Goal: Task Accomplishment & Management: Use online tool/utility

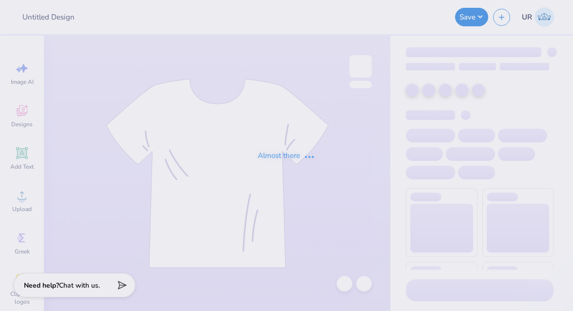
type input "all-gen design 4"
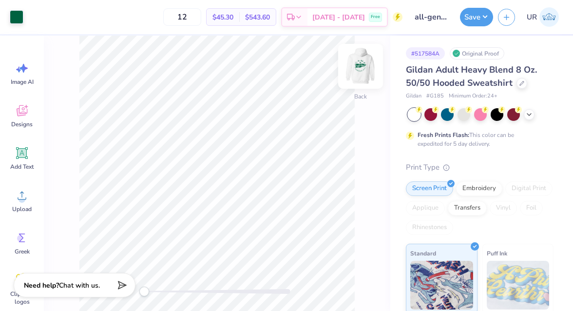
click at [361, 74] on img at bounding box center [360, 66] width 39 height 39
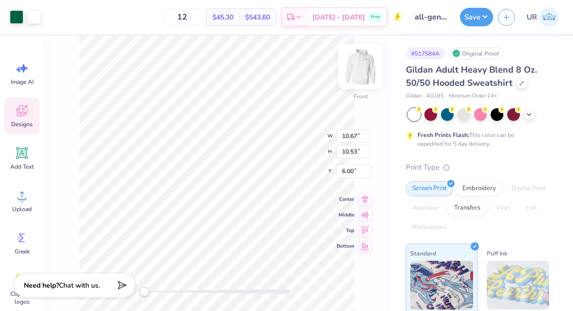
click at [368, 69] on img at bounding box center [360, 66] width 39 height 39
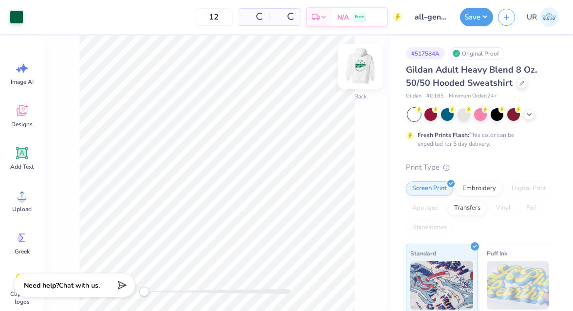
click at [361, 68] on img at bounding box center [360, 66] width 39 height 39
click at [359, 73] on img at bounding box center [360, 66] width 39 height 39
click at [365, 72] on img at bounding box center [360, 66] width 39 height 39
click at [364, 61] on img at bounding box center [360, 66] width 39 height 39
click at [529, 114] on icon at bounding box center [529, 114] width 8 height 8
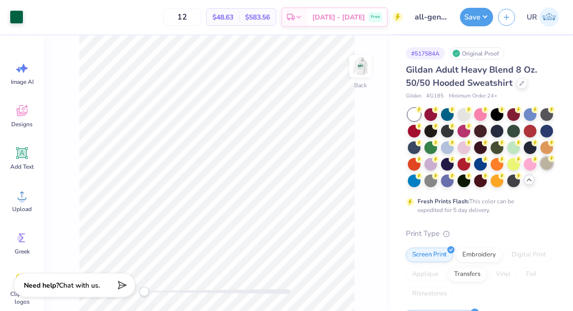
click at [544, 167] on div at bounding box center [546, 163] width 13 height 13
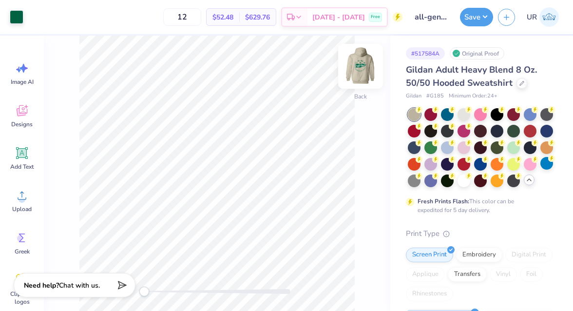
click at [357, 67] on img at bounding box center [360, 66] width 39 height 39
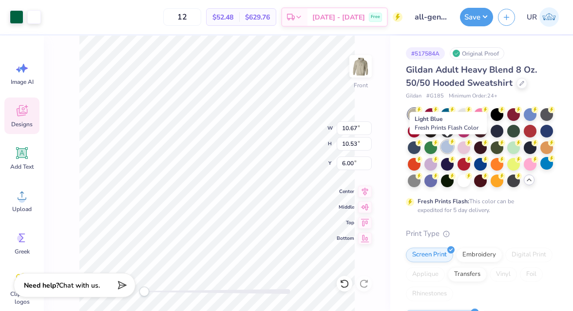
click at [448, 150] on div at bounding box center [447, 146] width 13 height 13
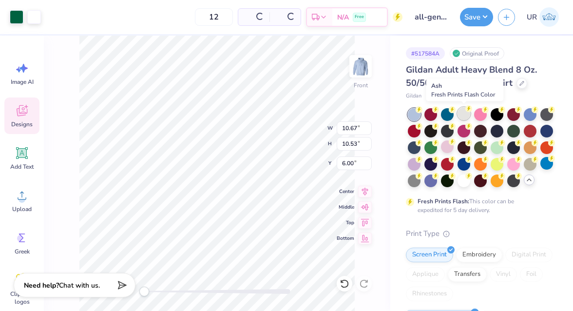
click at [464, 116] on div at bounding box center [464, 113] width 13 height 13
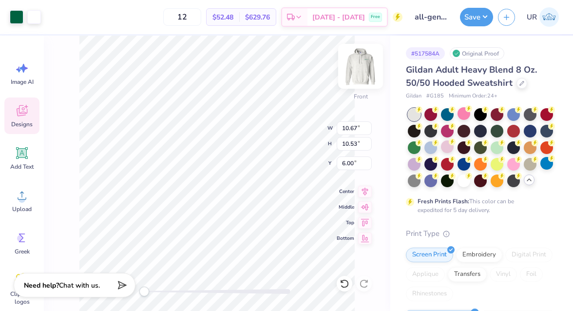
click at [359, 65] on img at bounding box center [360, 66] width 39 height 39
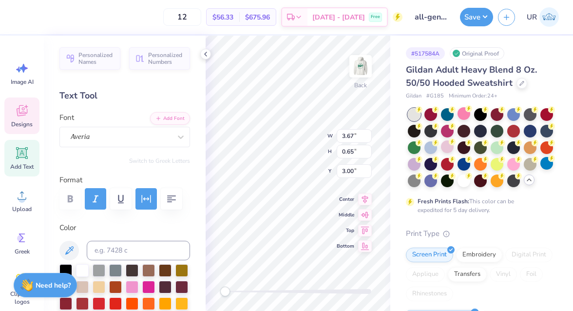
type input "4.51"
type input "0.80"
type input "2.85"
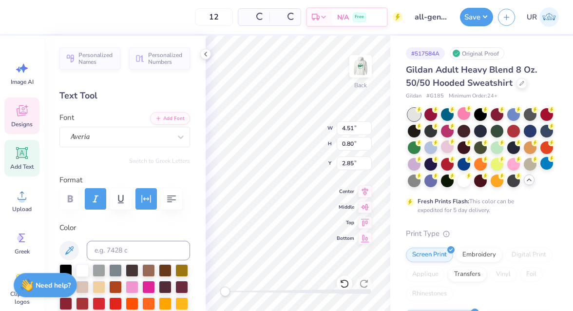
click at [68, 196] on div at bounding box center [124, 198] width 131 height 21
click at [208, 55] on icon at bounding box center [206, 54] width 8 height 8
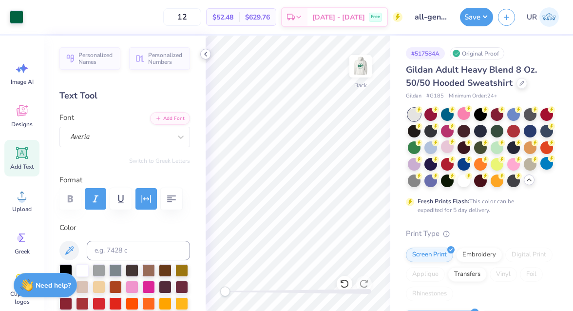
click at [207, 54] on icon at bounding box center [206, 54] width 8 height 8
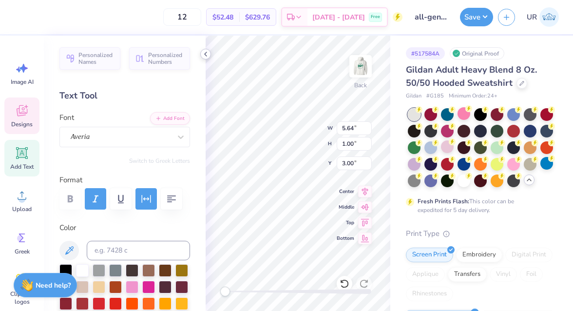
type input "5.64"
type input "1.00"
type input "5.40"
type input "0.96"
click at [205, 56] on icon at bounding box center [206, 54] width 8 height 8
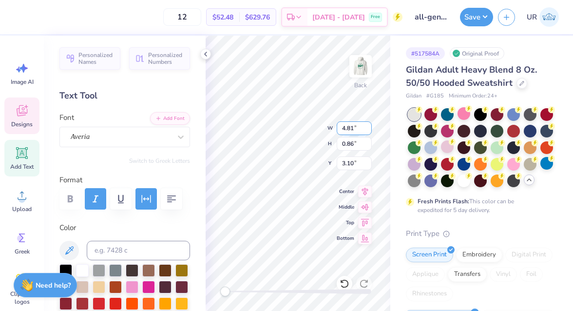
type input "4.81"
type input "0.86"
type input "3.10"
click at [209, 56] on icon at bounding box center [206, 54] width 8 height 8
click at [205, 53] on icon at bounding box center [206, 54] width 8 height 8
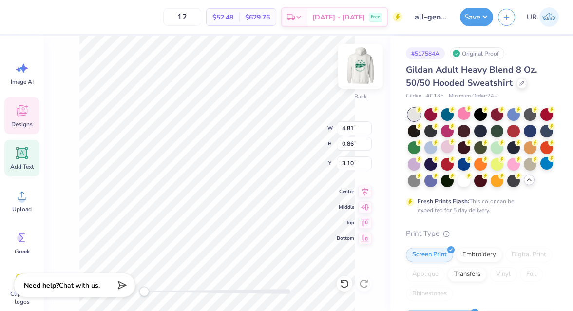
click at [361, 64] on img at bounding box center [360, 66] width 39 height 39
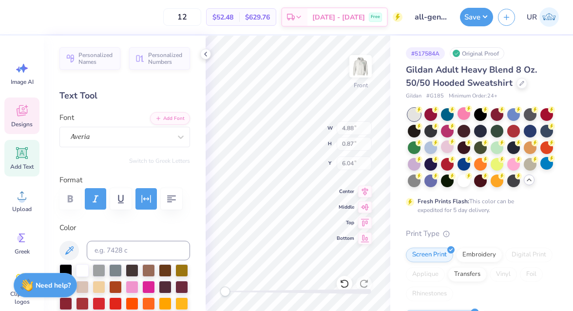
type input "4.88"
type input "0.87"
type input "6.04"
click at [208, 55] on icon at bounding box center [206, 54] width 8 height 8
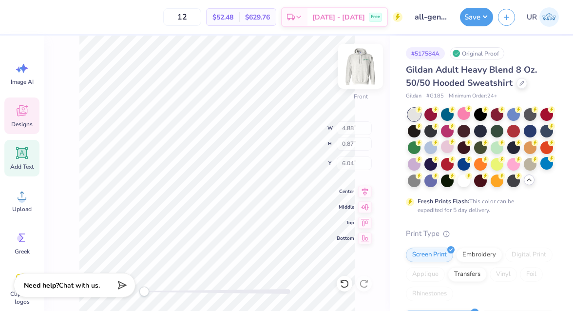
click at [360, 64] on img at bounding box center [360, 66] width 39 height 39
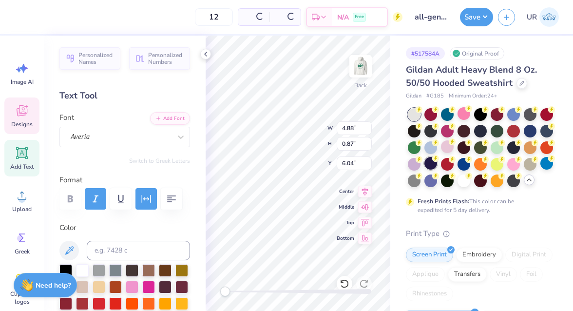
type input "4.81"
type input "0.86"
type input "3.00"
drag, startPoint x: 209, startPoint y: 19, endPoint x: 192, endPoint y: 19, distance: 16.1
click at [192, 19] on input "12" at bounding box center [182, 17] width 38 height 18
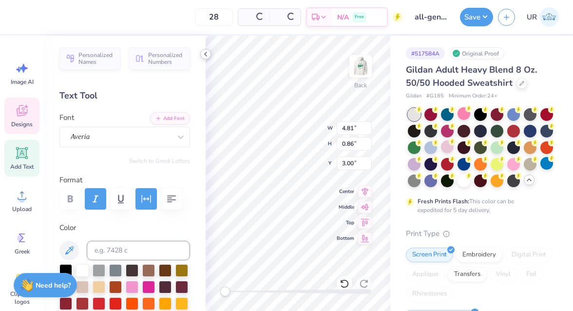
type input "28"
click at [208, 58] on div at bounding box center [205, 54] width 11 height 11
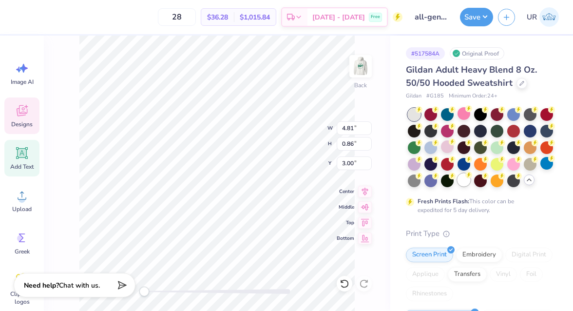
click at [463, 184] on div at bounding box center [464, 179] width 13 height 13
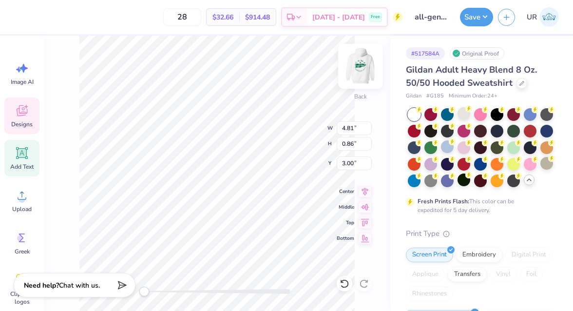
click at [360, 80] on img at bounding box center [360, 66] width 39 height 39
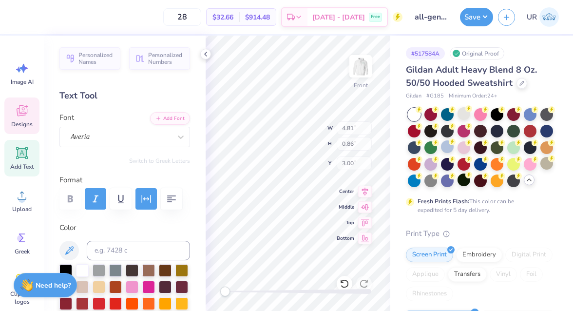
type input "4.88"
type input "0.87"
type input "6.04"
click at [208, 56] on icon at bounding box center [206, 54] width 8 height 8
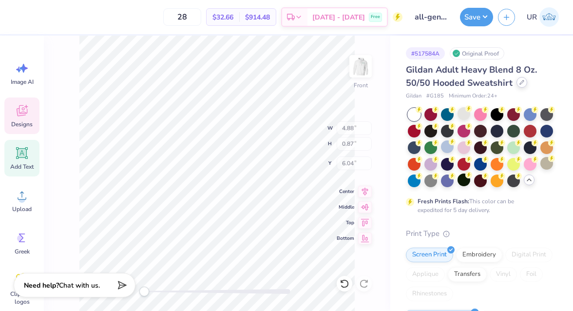
click at [523, 84] on div at bounding box center [522, 82] width 11 height 11
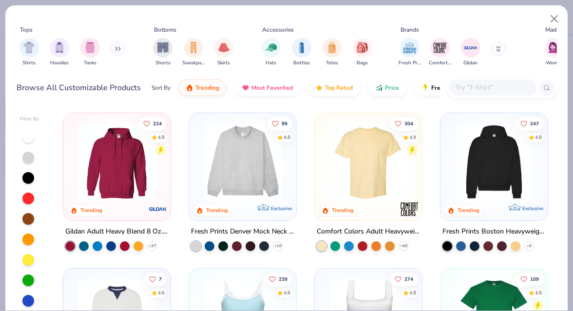
click at [483, 86] on input "text" at bounding box center [492, 87] width 75 height 11
paste input "FP87"
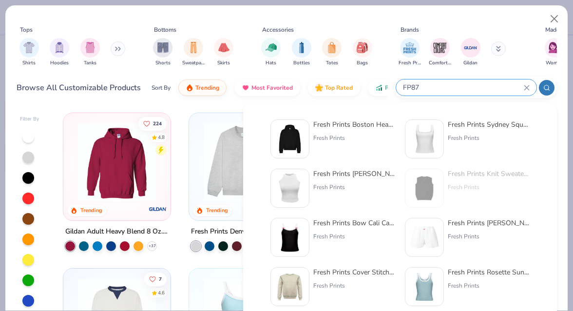
type input "FP87"
click at [342, 124] on div "Fresh Prints Boston Heavyweight Hoodie" at bounding box center [354, 124] width 82 height 10
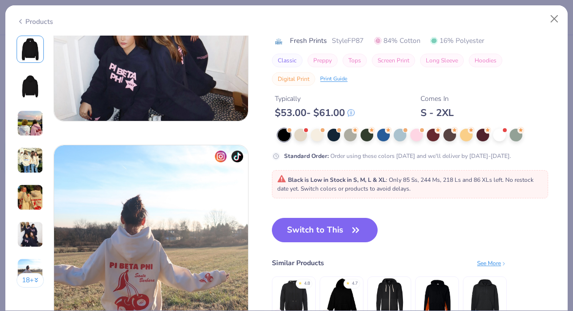
scroll to position [1203, 0]
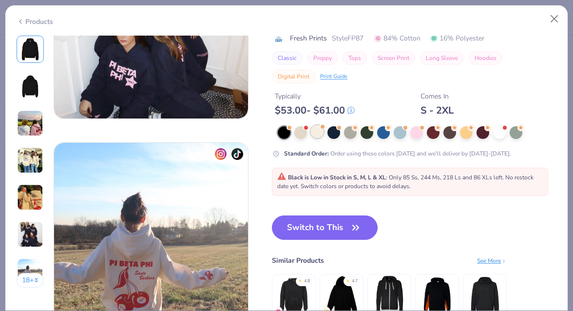
click at [320, 133] on div at bounding box center [317, 131] width 13 height 13
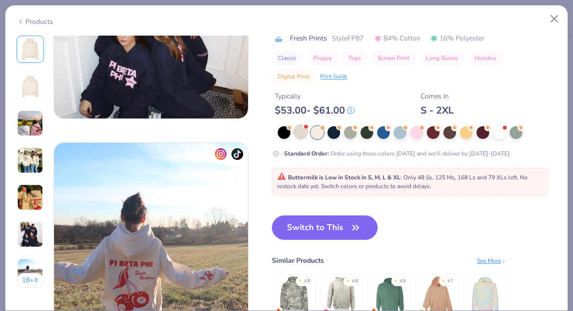
click at [302, 131] on div at bounding box center [300, 131] width 13 height 13
click at [319, 132] on div at bounding box center [317, 131] width 13 height 13
click at [340, 227] on button "Switch to This" at bounding box center [325, 227] width 106 height 24
drag, startPoint x: 347, startPoint y: 226, endPoint x: 310, endPoint y: 233, distance: 37.7
click at [346, 226] on button "Switch to This" at bounding box center [325, 227] width 106 height 24
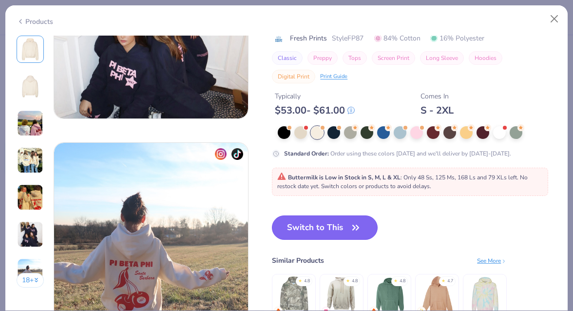
click at [334, 232] on button "Switch to This" at bounding box center [325, 227] width 106 height 24
click at [330, 224] on button "Switch to This" at bounding box center [325, 227] width 106 height 24
click at [309, 223] on button "Switch to This" at bounding box center [325, 227] width 106 height 24
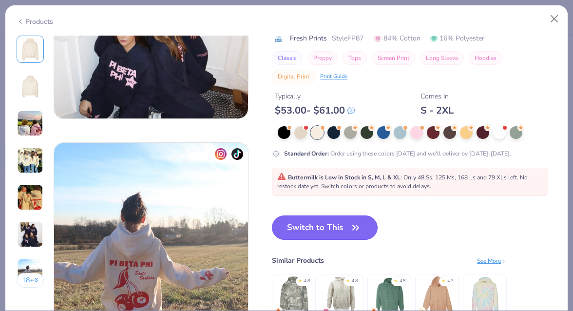
click at [311, 234] on button "Switch to This" at bounding box center [325, 227] width 106 height 24
click at [342, 215] on button "Switch to This" at bounding box center [325, 227] width 106 height 24
click at [336, 215] on button "Switch to This" at bounding box center [325, 227] width 106 height 24
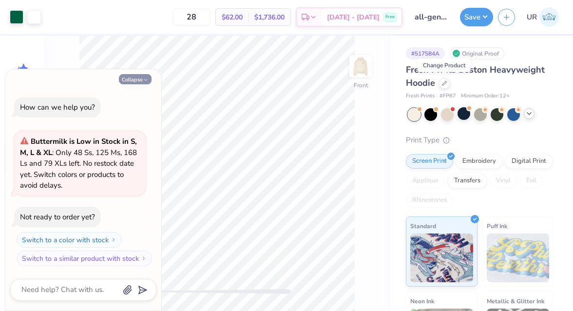
click at [138, 79] on button "Collapse" at bounding box center [135, 79] width 33 height 10
type textarea "x"
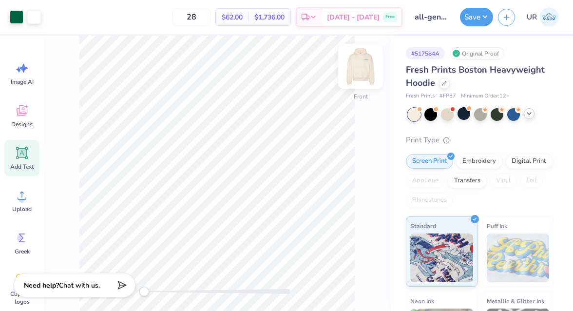
click at [369, 71] on img at bounding box center [360, 66] width 39 height 39
click at [482, 19] on button "Save" at bounding box center [476, 15] width 33 height 19
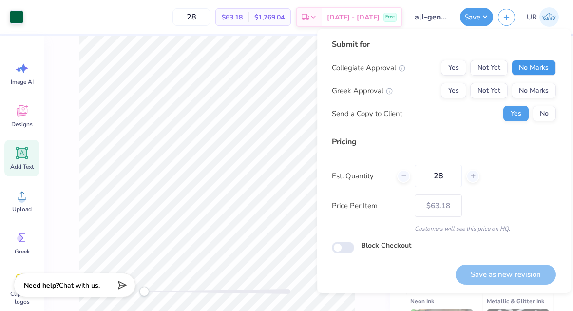
click at [535, 69] on button "No Marks" at bounding box center [534, 68] width 44 height 16
click at [537, 89] on button "No Marks" at bounding box center [534, 91] width 44 height 16
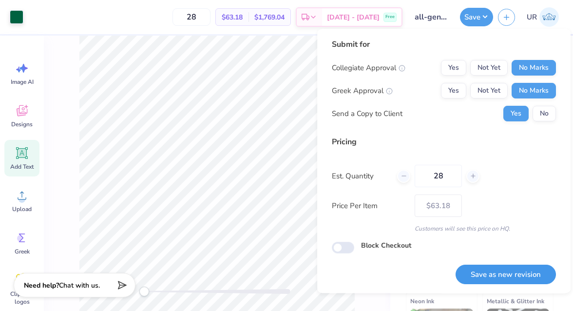
click at [503, 273] on button "Save as new revision" at bounding box center [506, 275] width 100 height 20
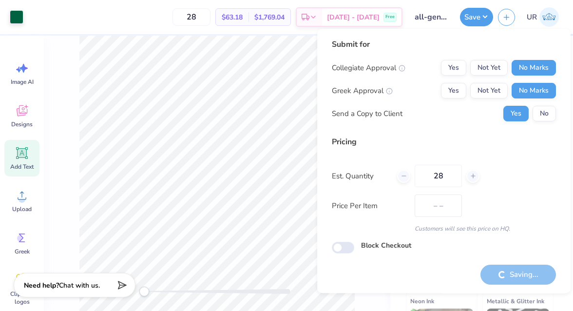
type input "$63.18"
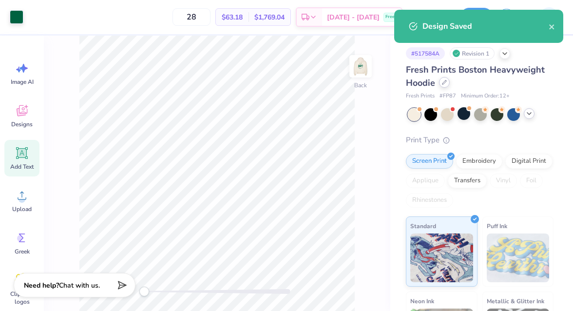
click at [442, 84] on div at bounding box center [444, 82] width 11 height 11
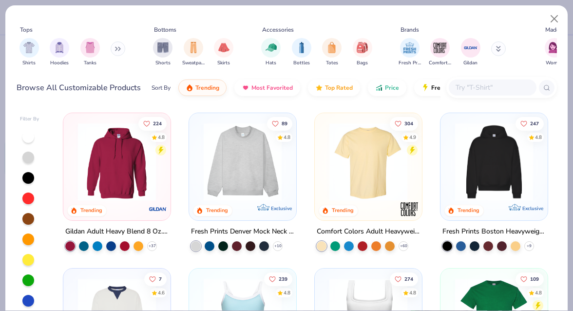
click at [472, 88] on input "text" at bounding box center [492, 87] width 75 height 11
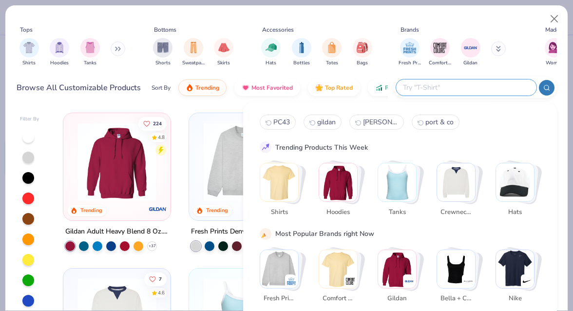
click at [336, 176] on img "Stack Card Button Hoodies" at bounding box center [338, 182] width 38 height 38
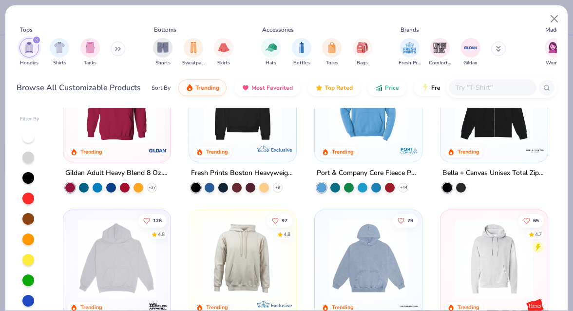
scroll to position [90, 0]
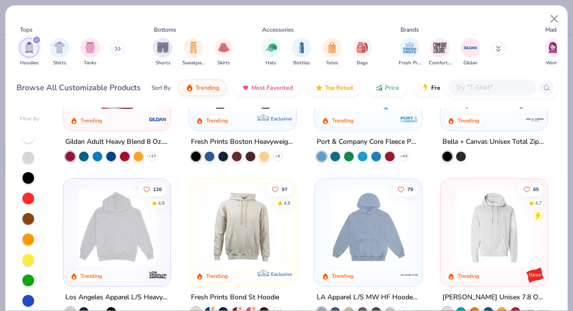
click at [487, 94] on div at bounding box center [493, 87] width 88 height 16
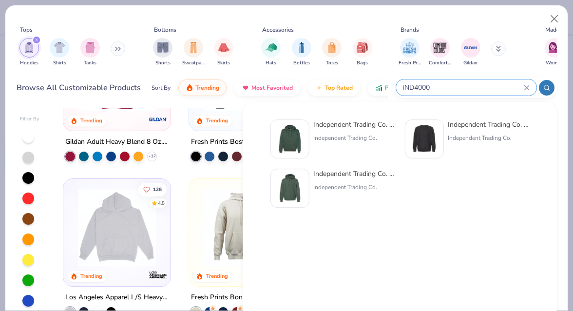
type input "iND4000"
click at [295, 135] on img at bounding box center [290, 139] width 30 height 30
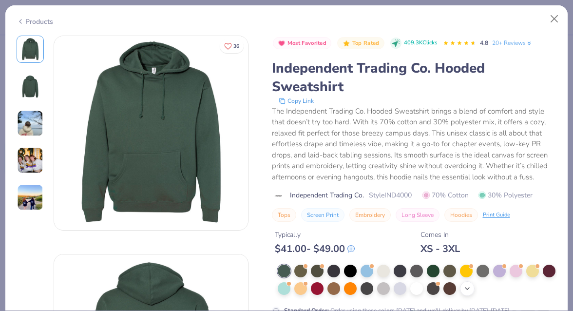
click at [466, 290] on icon at bounding box center [467, 289] width 8 height 8
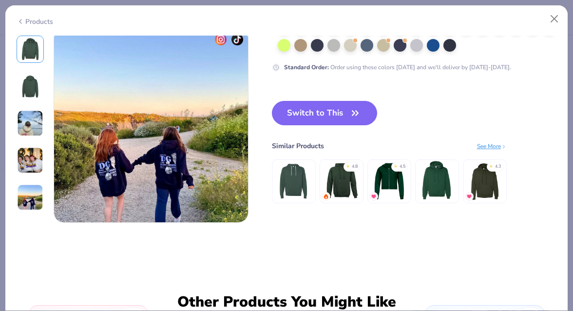
scroll to position [881, 0]
click at [332, 113] on button "Switch to This" at bounding box center [325, 113] width 106 height 24
click at [336, 115] on button "Switch to This" at bounding box center [325, 113] width 106 height 24
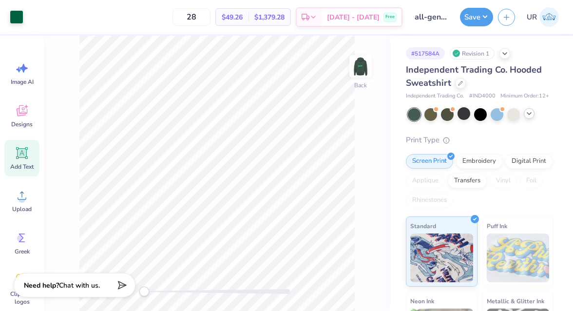
click at [529, 115] on icon at bounding box center [529, 114] width 8 height 8
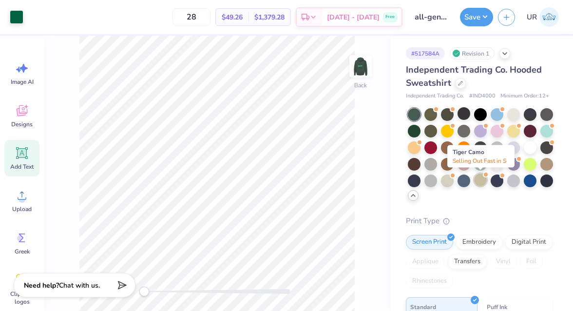
click at [479, 180] on div at bounding box center [480, 179] width 13 height 13
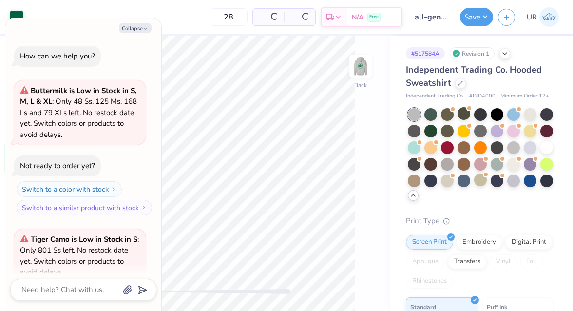
scroll to position [86, 0]
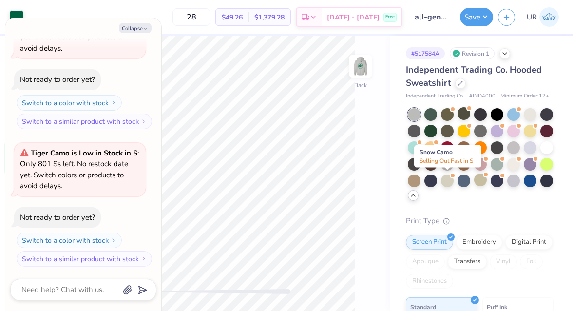
click at [449, 181] on div at bounding box center [447, 180] width 13 height 13
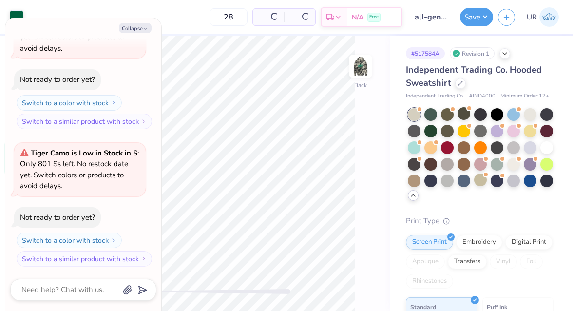
scroll to position [224, 0]
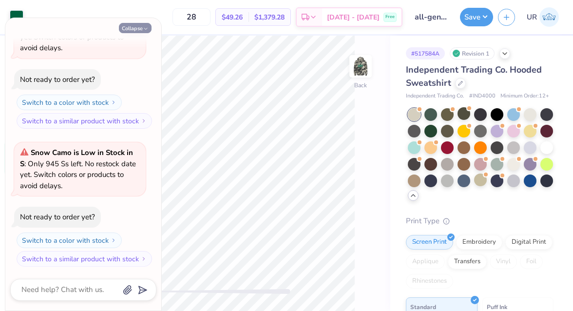
click at [148, 26] on icon "button" at bounding box center [146, 29] width 6 height 6
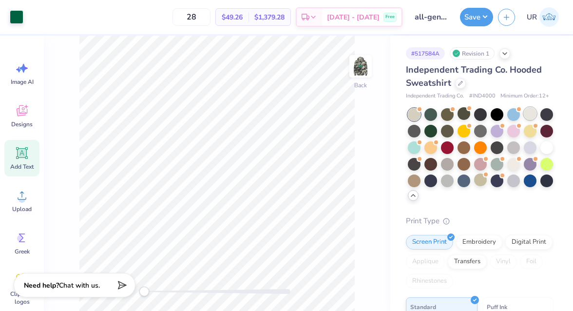
click at [530, 115] on div at bounding box center [530, 113] width 13 height 13
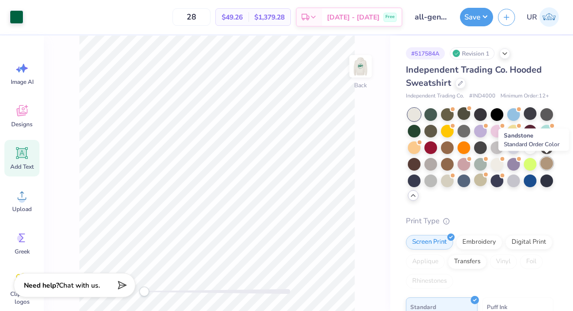
click at [550, 165] on div at bounding box center [546, 163] width 13 height 13
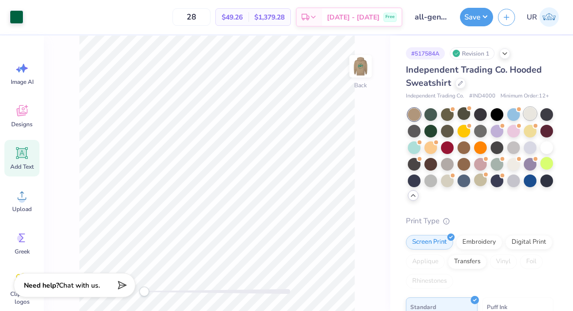
click at [524, 113] on div at bounding box center [530, 113] width 13 height 13
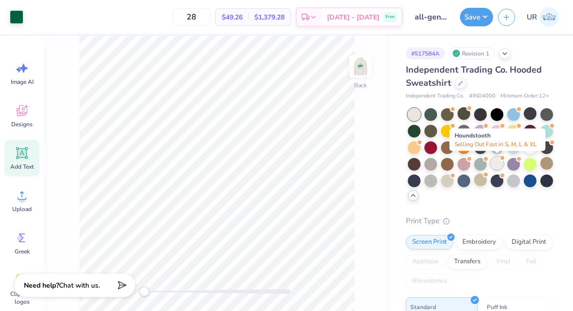
click at [500, 162] on div at bounding box center [497, 163] width 13 height 13
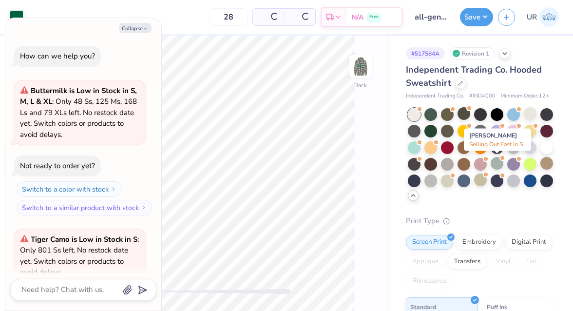
scroll to position [373, 0]
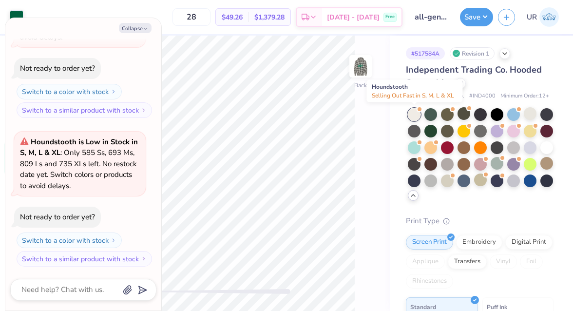
click at [414, 112] on div at bounding box center [414, 114] width 13 height 13
click at [530, 113] on div at bounding box center [530, 113] width 13 height 13
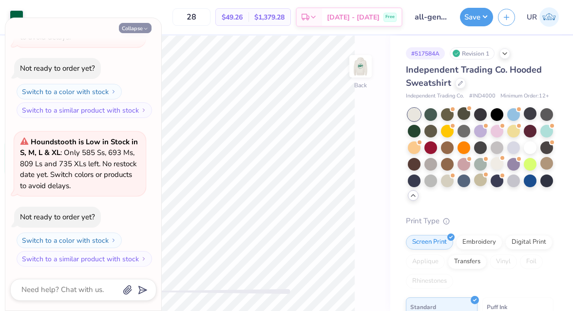
click at [147, 28] on icon "button" at bounding box center [146, 29] width 6 height 6
type textarea "x"
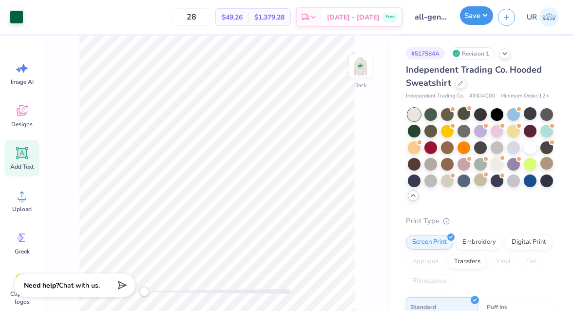
click at [473, 18] on button "Save" at bounding box center [476, 15] width 33 height 19
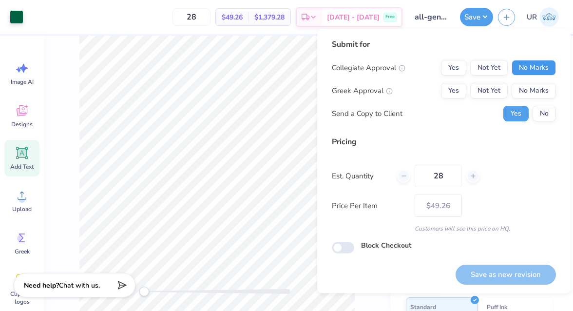
click at [528, 60] on button "No Marks" at bounding box center [534, 68] width 44 height 16
click at [528, 91] on button "No Marks" at bounding box center [534, 91] width 44 height 16
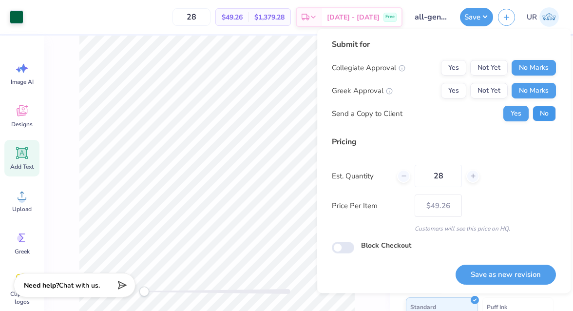
click at [551, 118] on button "No" at bounding box center [544, 114] width 23 height 16
click at [526, 279] on button "Save as new revision" at bounding box center [506, 275] width 100 height 20
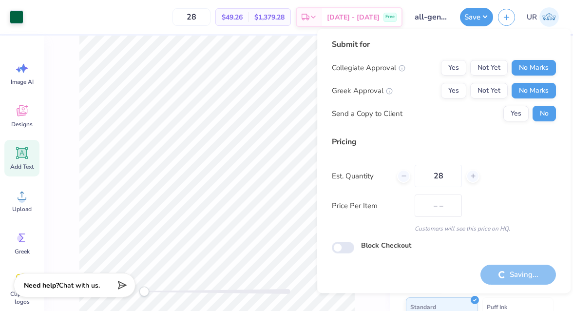
type input "$49.26"
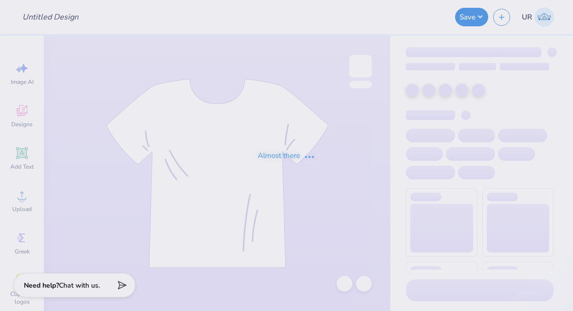
type input "all-gen design 2"
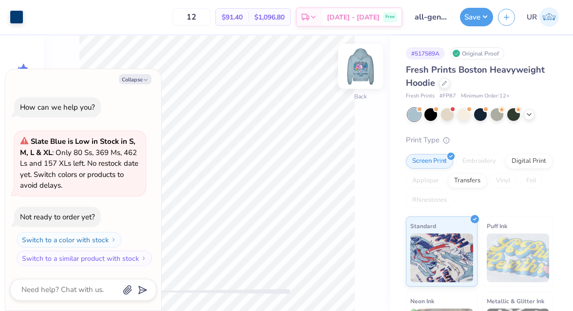
click at [367, 66] on img at bounding box center [360, 66] width 39 height 39
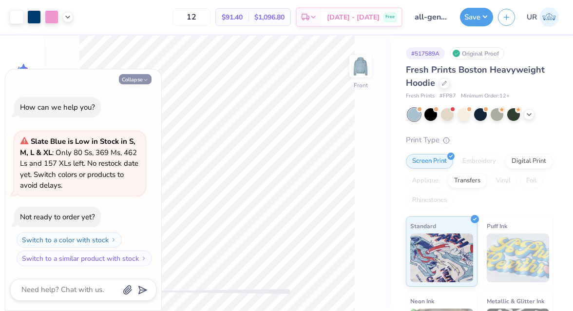
click at [141, 82] on button "Collapse" at bounding box center [135, 79] width 33 height 10
type textarea "x"
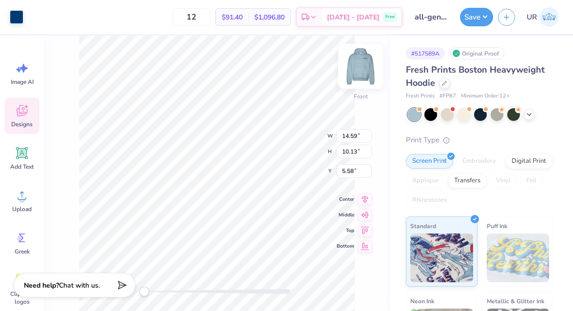
type input "4.84"
type input "4.34"
type input "9.65"
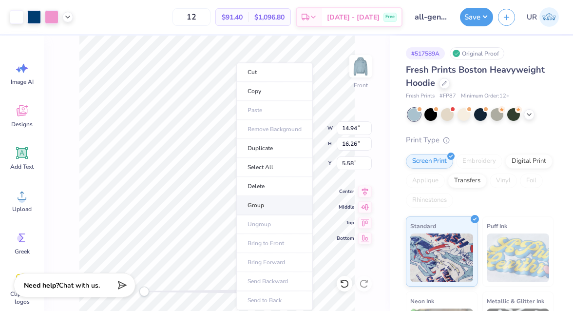
click at [255, 205] on li "Group" at bounding box center [274, 205] width 77 height 19
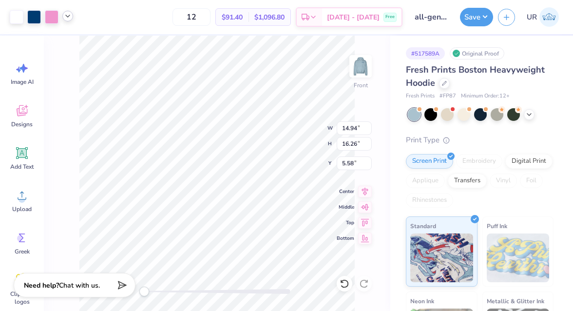
click at [69, 15] on icon at bounding box center [68, 16] width 8 height 8
click at [33, 14] on div at bounding box center [34, 16] width 14 height 14
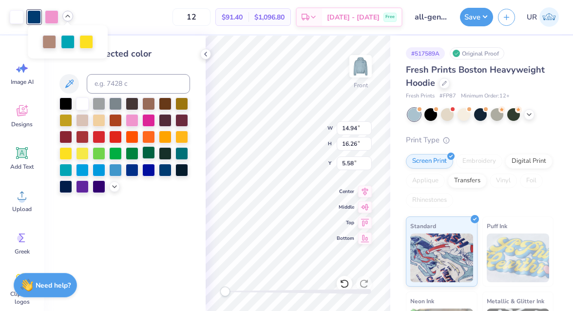
click at [146, 154] on div at bounding box center [148, 152] width 13 height 13
click at [54, 13] on div at bounding box center [52, 16] width 14 height 14
click at [150, 148] on div at bounding box center [148, 152] width 13 height 13
click at [47, 44] on div at bounding box center [49, 41] width 14 height 14
click at [145, 159] on div at bounding box center [148, 152] width 13 height 13
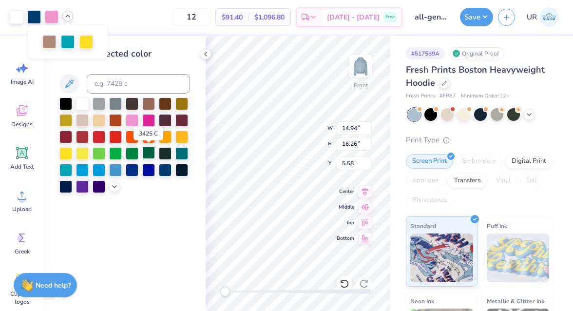
click at [142, 151] on div at bounding box center [148, 152] width 13 height 13
click at [132, 151] on div at bounding box center [132, 152] width 13 height 13
click at [205, 56] on icon at bounding box center [206, 54] width 8 height 8
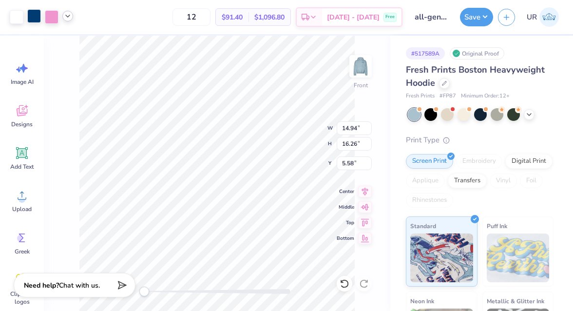
click at [33, 18] on div at bounding box center [34, 16] width 14 height 14
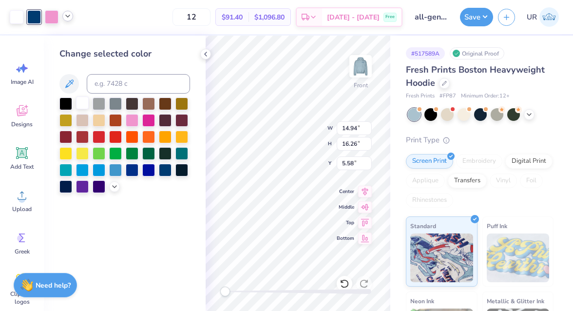
click at [82, 102] on div at bounding box center [82, 102] width 13 height 13
click at [210, 55] on div at bounding box center [205, 54] width 11 height 11
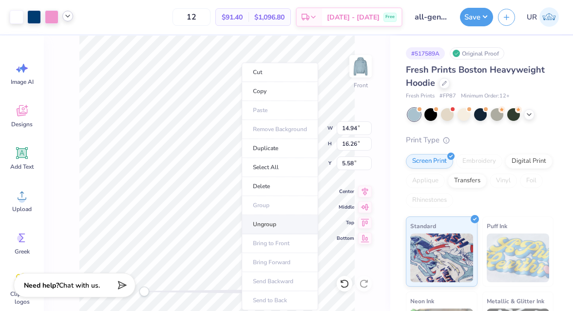
click at [267, 225] on li "Ungroup" at bounding box center [280, 224] width 77 height 19
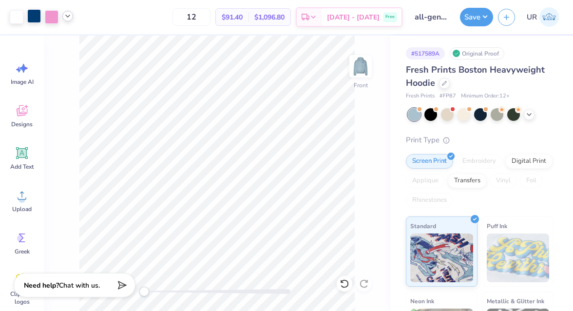
click at [38, 15] on div at bounding box center [34, 16] width 14 height 14
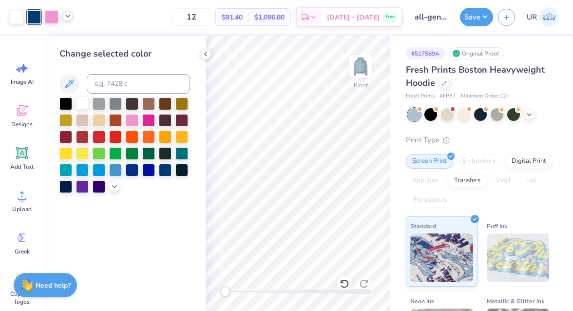
click at [84, 102] on div at bounding box center [82, 102] width 13 height 13
click at [33, 18] on div at bounding box center [34, 16] width 14 height 14
click at [82, 101] on div at bounding box center [82, 102] width 13 height 13
click at [68, 17] on icon at bounding box center [68, 16] width 8 height 8
click at [68, 43] on div at bounding box center [68, 41] width 14 height 14
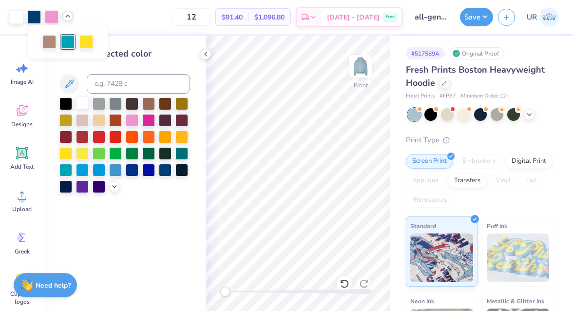
click at [82, 107] on div at bounding box center [82, 102] width 13 height 13
click at [68, 17] on icon at bounding box center [68, 16] width 8 height 8
click at [82, 102] on div at bounding box center [82, 103] width 13 height 13
click at [208, 54] on icon at bounding box center [206, 54] width 8 height 8
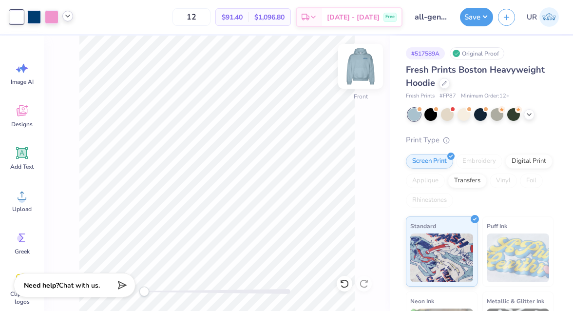
click at [357, 71] on img at bounding box center [360, 66] width 39 height 39
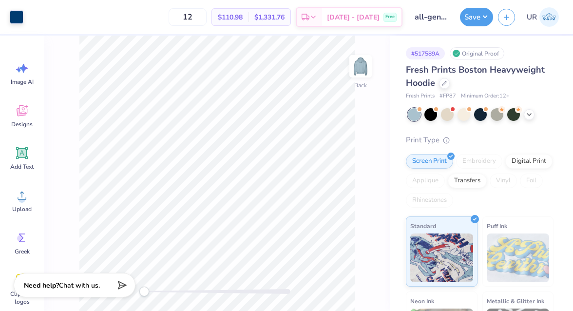
click at [449, 94] on span "# FP87" at bounding box center [448, 96] width 17 height 8
click at [462, 115] on div at bounding box center [464, 113] width 13 height 13
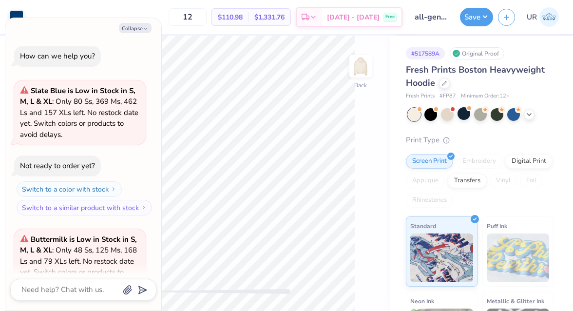
scroll to position [97, 0]
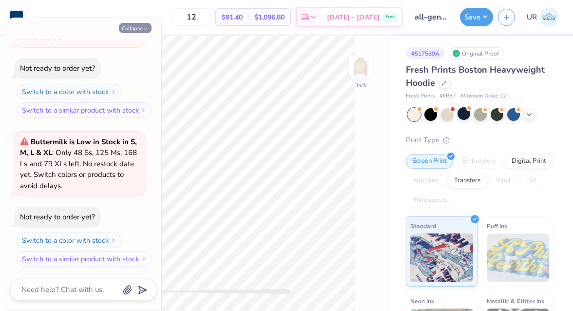
click at [143, 29] on icon "button" at bounding box center [146, 29] width 6 height 6
type textarea "x"
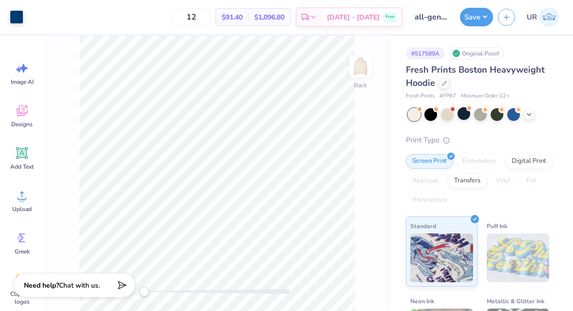
click at [450, 94] on span "# FP87" at bounding box center [448, 96] width 17 height 8
copy span "FP87"
